Goal: Task Accomplishment & Management: Use online tool/utility

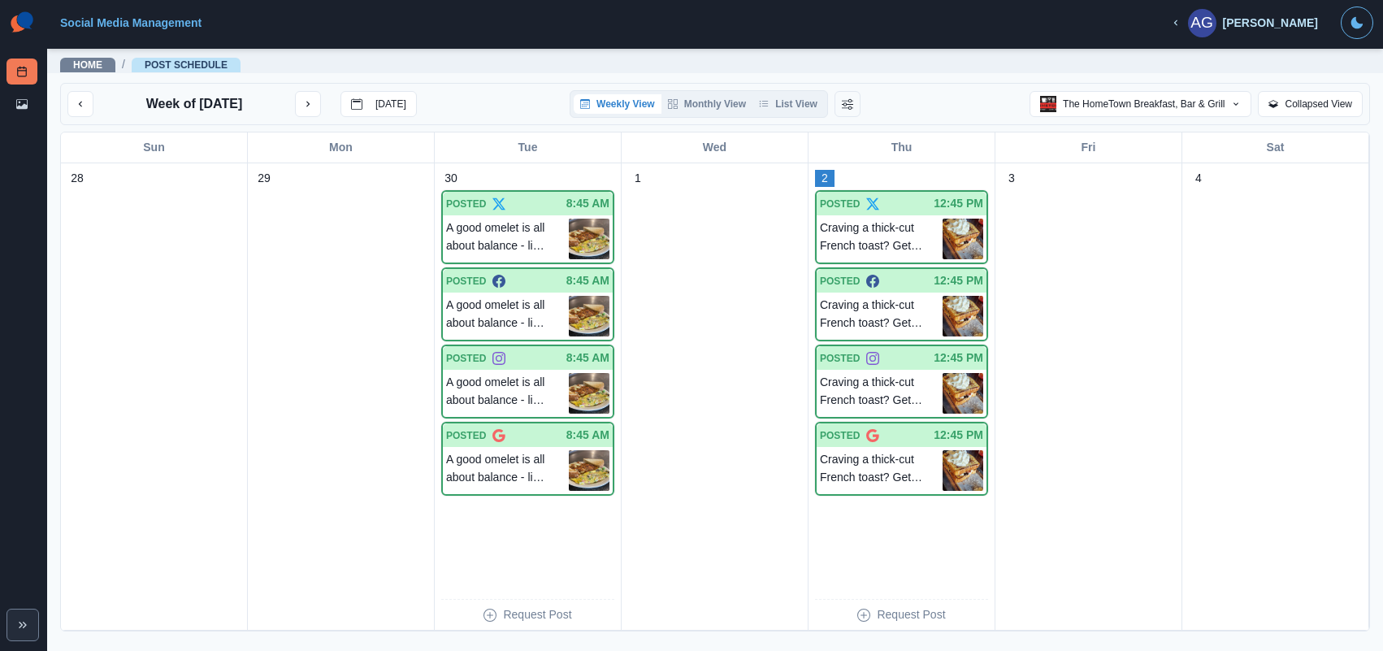
click at [20, 24] on img at bounding box center [22, 23] width 31 height 33
click at [21, 23] on img at bounding box center [22, 23] width 31 height 33
